Goal: Information Seeking & Learning: Check status

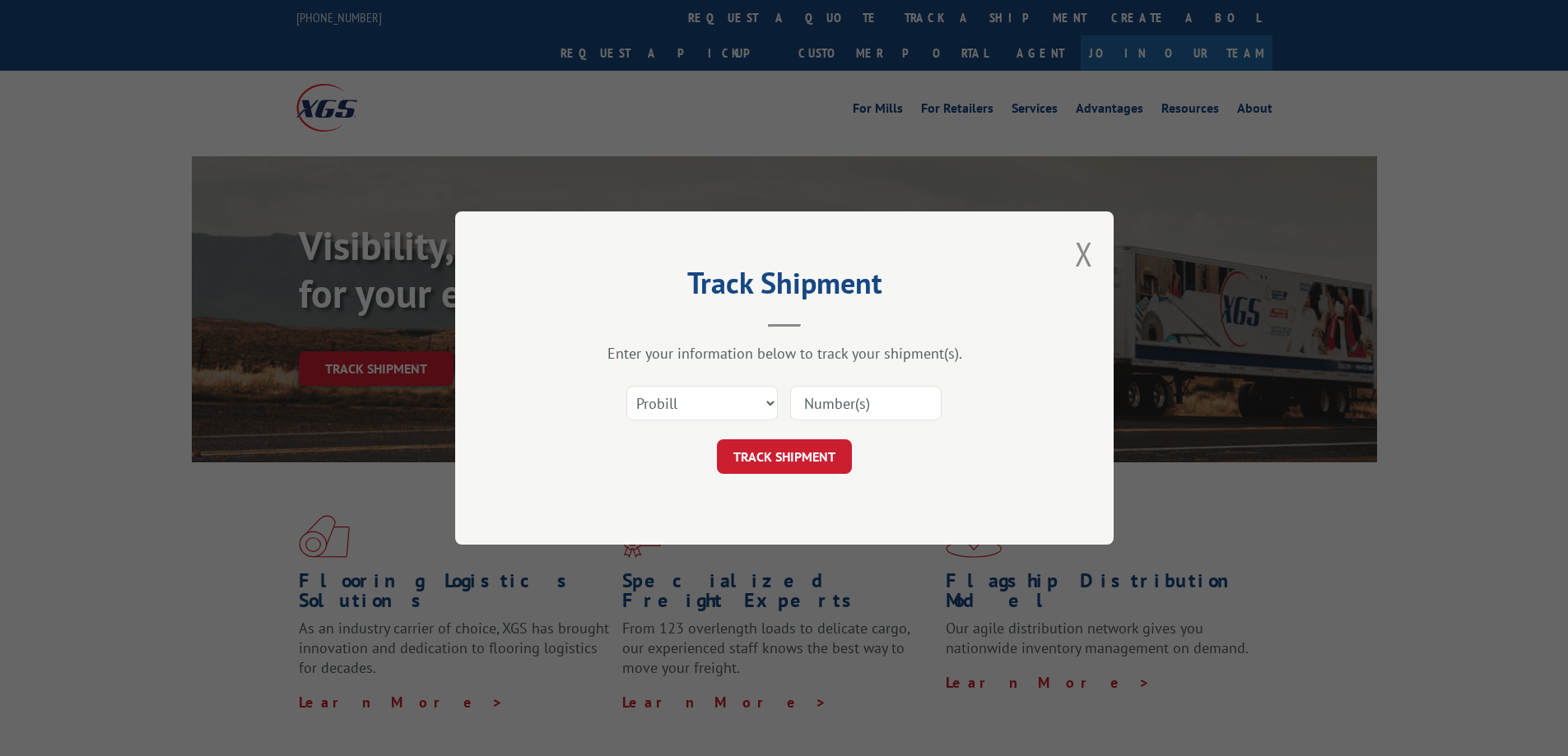
click at [742, 17] on div "Track Shipment Enter your information below to track your shipment(s). Select c…" at bounding box center [784, 378] width 1568 height 756
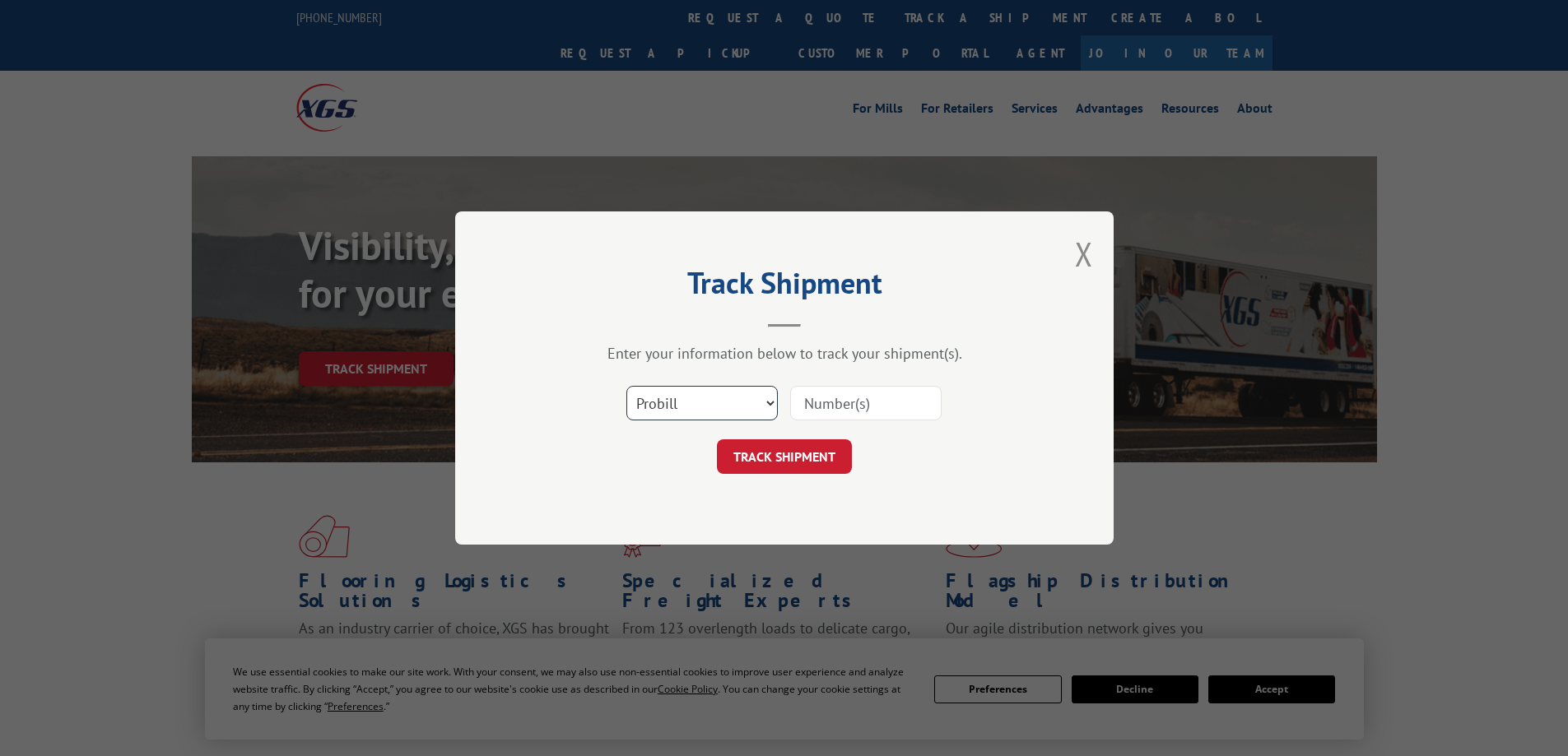
drag, startPoint x: 693, startPoint y: 407, endPoint x: 693, endPoint y: 417, distance: 10.0
click at [693, 407] on select "Select category... Probill BOL PO" at bounding box center [702, 403] width 151 height 34
select select "po"
click at [627, 385] on select "Select category... Probill BOL PO" at bounding box center [702, 403] width 151 height 34
click at [885, 428] on div "Select category... Probill BOL PO" at bounding box center [784, 403] width 494 height 54
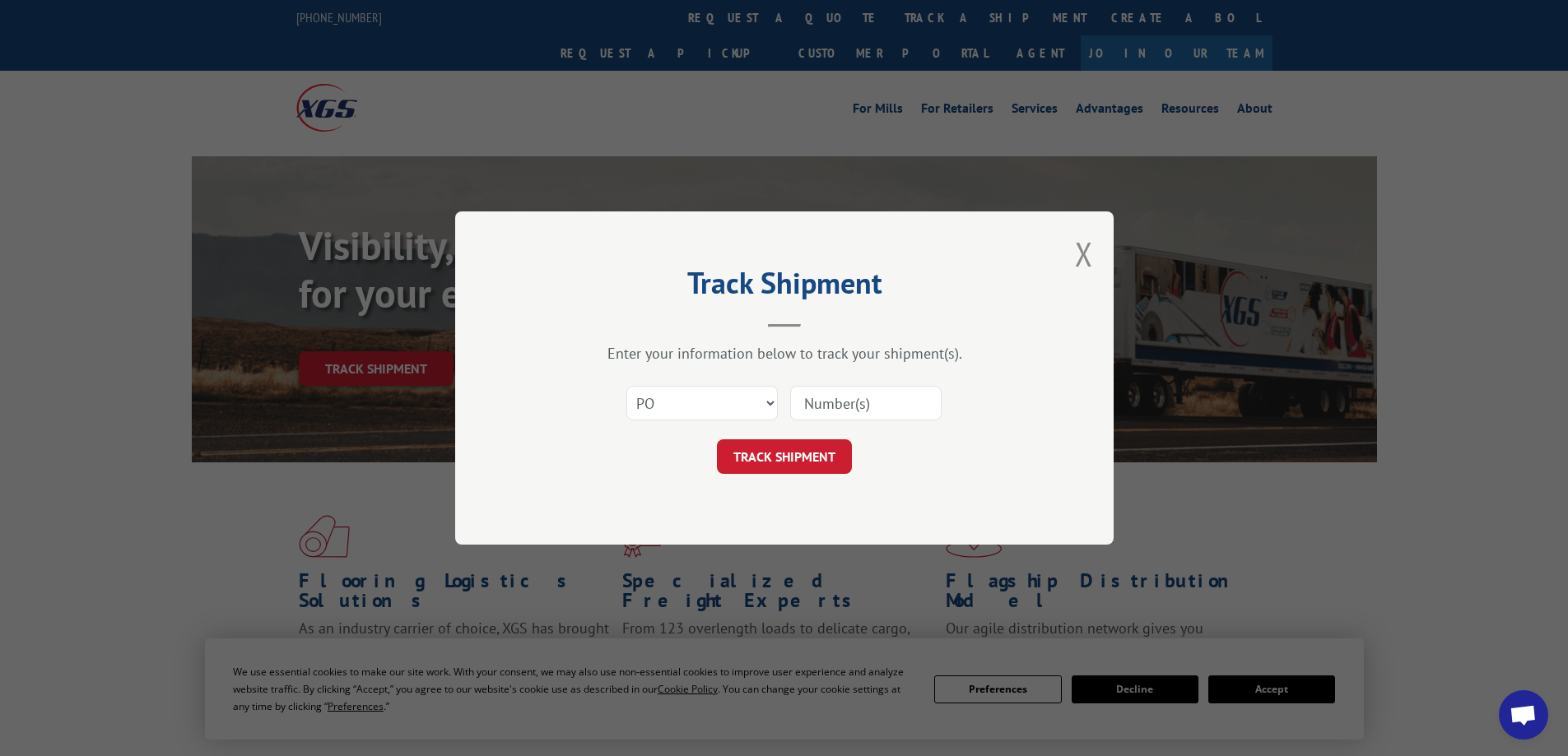
drag, startPoint x: 880, startPoint y: 407, endPoint x: 837, endPoint y: 429, distance: 48.3
click at [880, 407] on input at bounding box center [866, 403] width 151 height 34
paste input "04530038"
type input "04530038"
click at [804, 466] on button "TRACK SHIPMENT" at bounding box center [784, 457] width 135 height 34
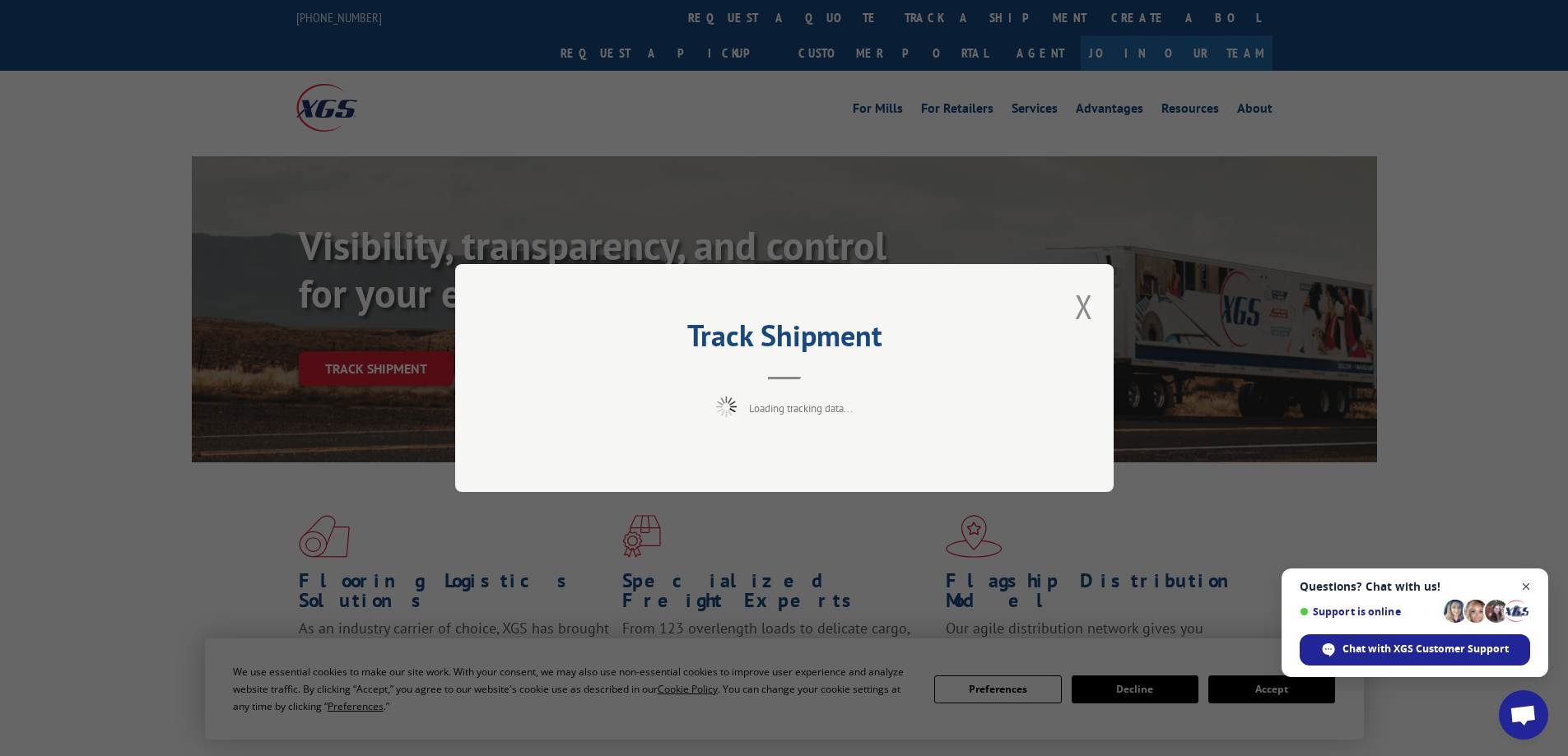
click at [1525, 583] on span "Close chat" at bounding box center [1526, 587] width 21 height 21
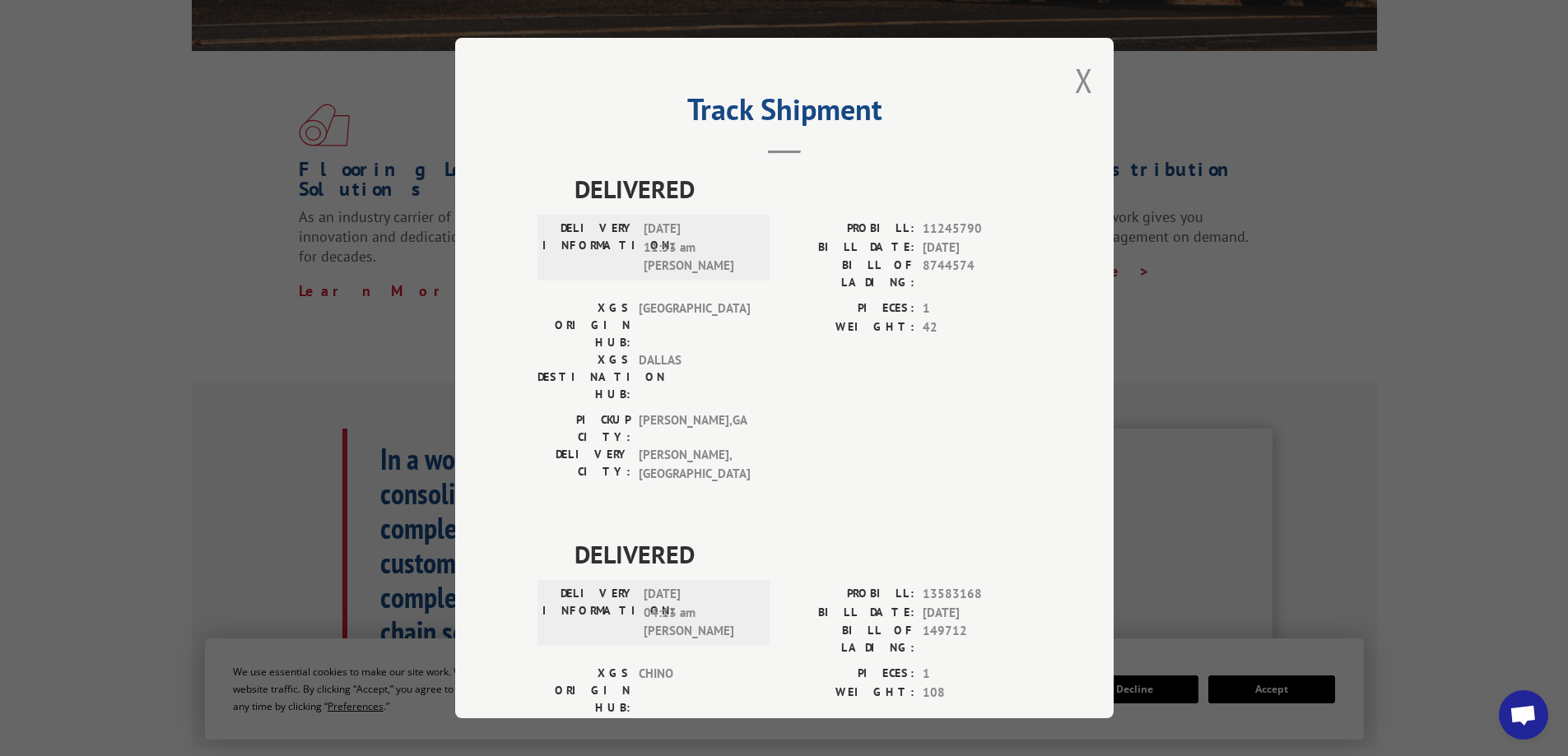
drag, startPoint x: 349, startPoint y: 292, endPoint x: 319, endPoint y: 689, distance: 398.1
click at [349, 292] on div "Track Shipment DELIVERED DELIVERY INFORMATION: [DATE] 11:53 am [PERSON_NAME] PR…" at bounding box center [784, 378] width 1568 height 756
